Goal: Navigation & Orientation: Find specific page/section

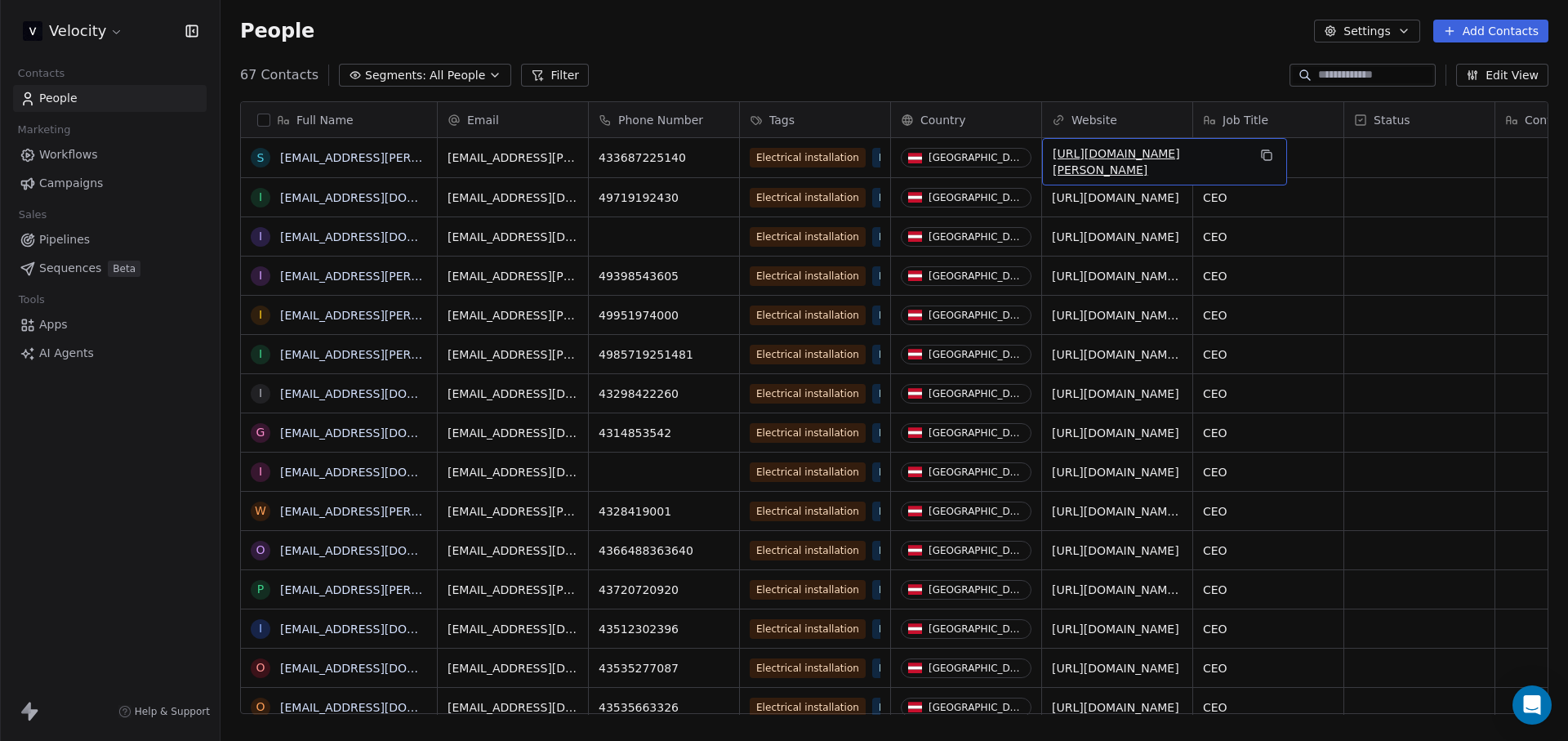
drag, startPoint x: 1171, startPoint y: 174, endPoint x: 1018, endPoint y: 149, distance: 155.0
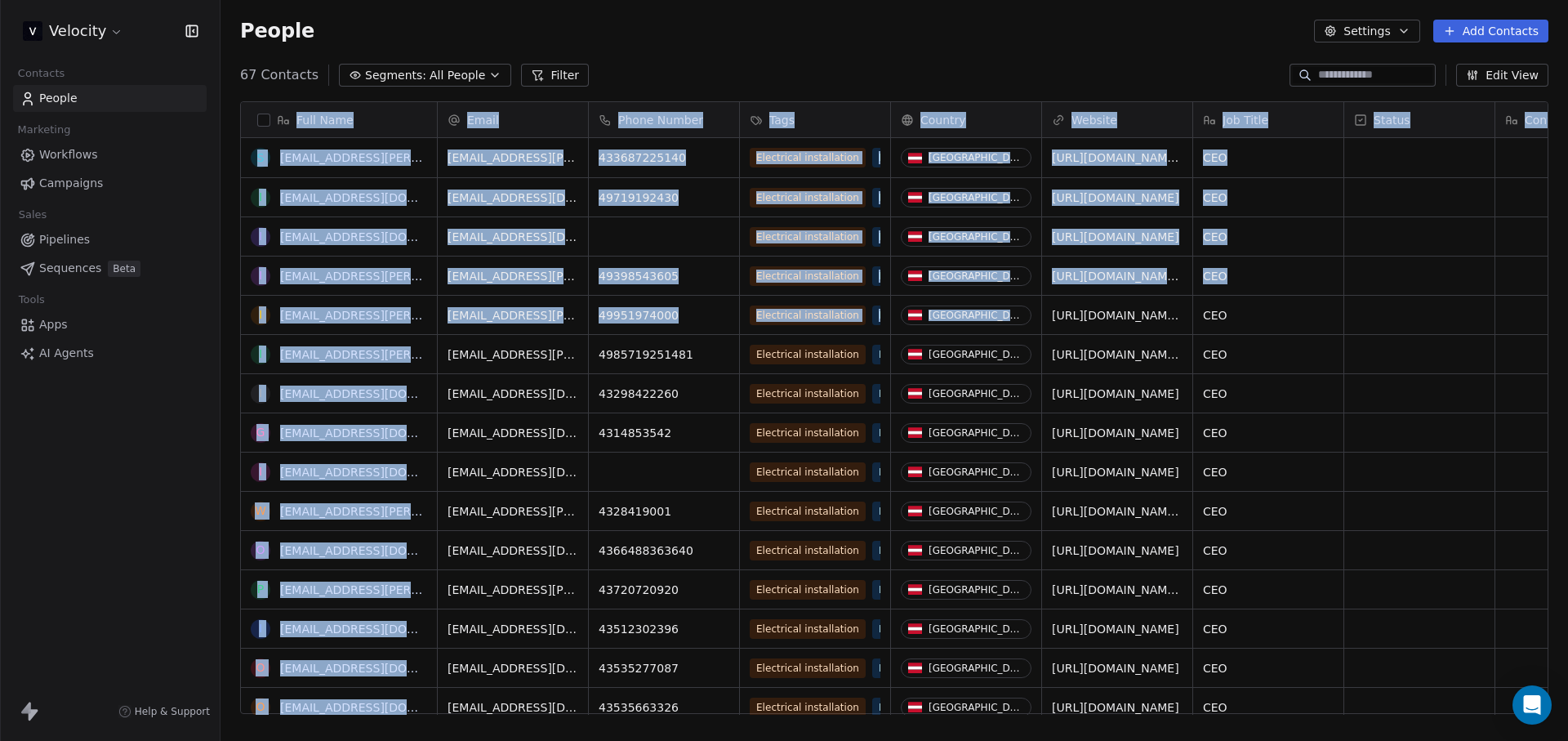
drag, startPoint x: 225, startPoint y: 112, endPoint x: 1143, endPoint y: 286, distance: 934.3
click at [1140, 285] on div "Full Name s [PERSON_NAME][EMAIL_ADDRESS][PERSON_NAME][DOMAIN_NAME] i [EMAIL_ADD…" at bounding box center [894, 414] width 1348 height 652
click at [390, 18] on div "People Settings Add Contacts" at bounding box center [894, 31] width 1348 height 62
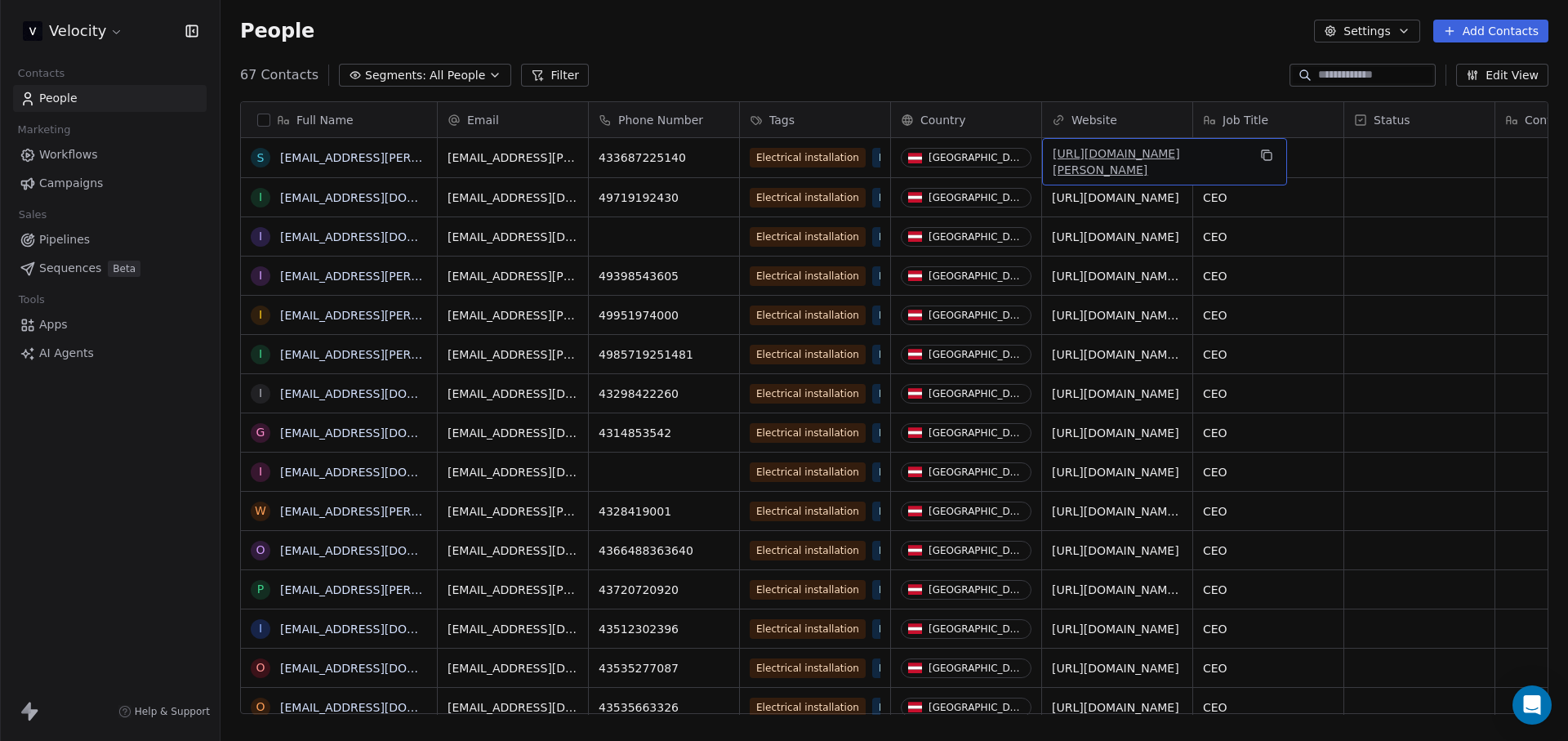
click at [1066, 161] on link "[URL][DOMAIN_NAME][PERSON_NAME]" at bounding box center [1117, 161] width 128 height 29
click at [1103, 194] on link "[URL][DOMAIN_NAME]" at bounding box center [1117, 198] width 128 height 13
